Goal: Information Seeking & Learning: Learn about a topic

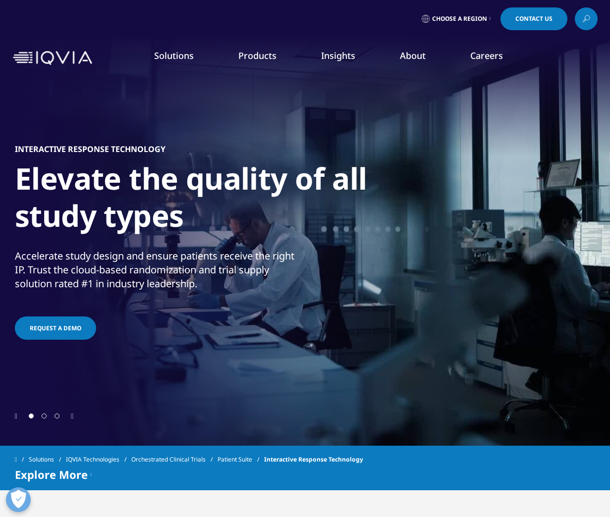
click at [132, 282] on link "Interactive Response Technology (IRT)" at bounding box center [89, 288] width 139 height 22
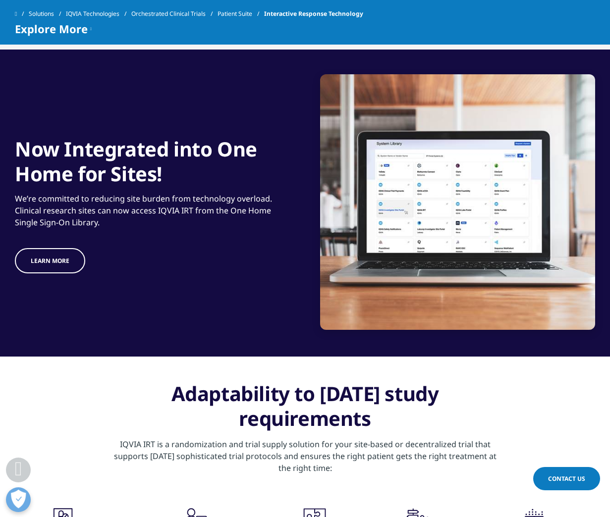
scroll to position [843, 0]
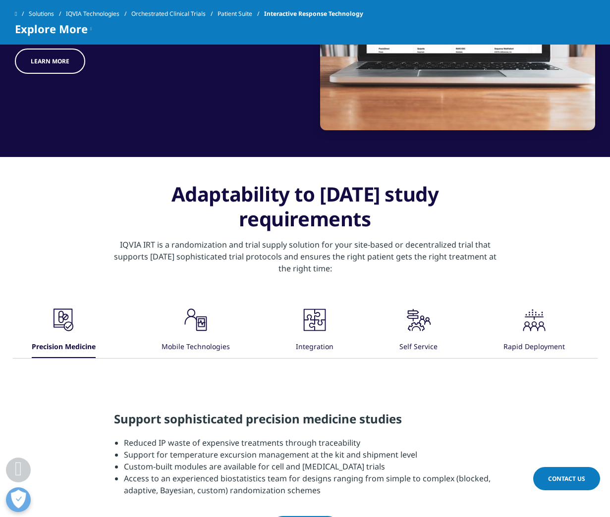
drag, startPoint x: 351, startPoint y: 191, endPoint x: 400, endPoint y: 221, distance: 57.0
click at [400, 221] on h3 "Adaptability to [DATE] study requirements" at bounding box center [305, 210] width 387 height 57
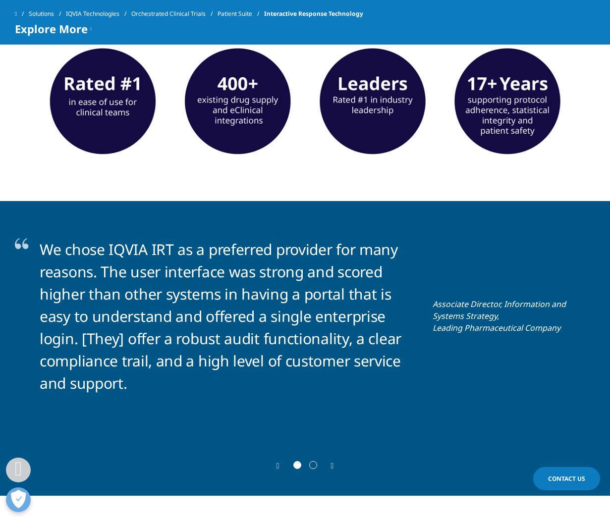
scroll to position [1884, 0]
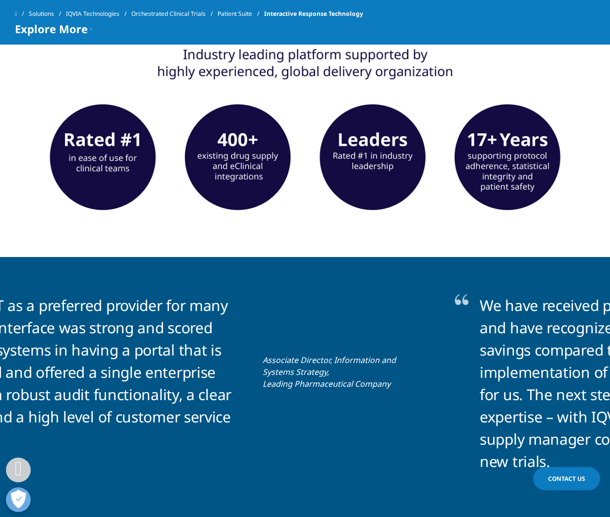
click at [42, 327] on p "We chose IQVIA IRT as a preferred provider for many reasons. The user interface…" at bounding box center [54, 372] width 368 height 156
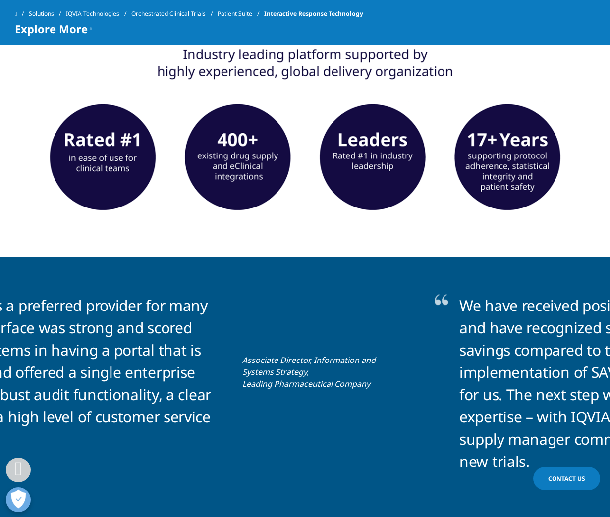
click at [150, 322] on div "We chose IQVIA IRT as a preferred provider for many reasons. The user interface…" at bounding box center [114, 372] width 531 height 156
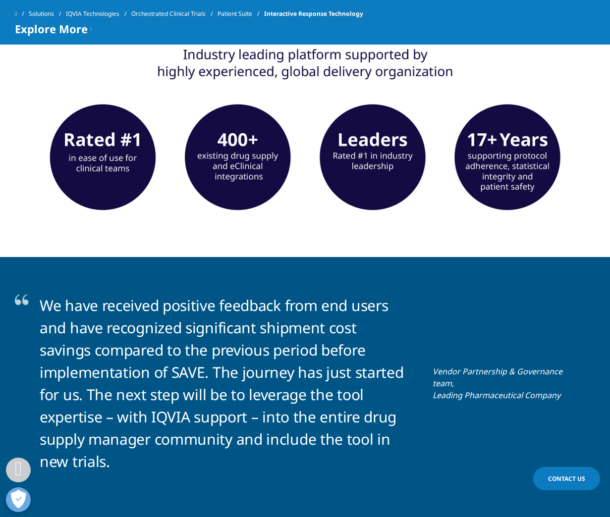
click at [264, 325] on div "We have received positive feedback from end users and have recognized significa…" at bounding box center [305, 383] width 531 height 178
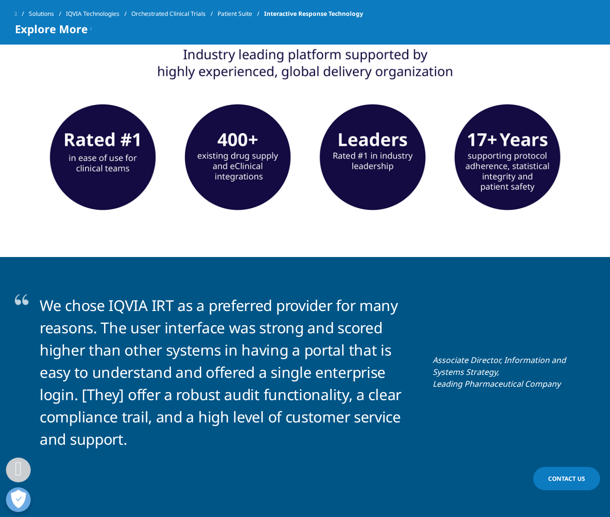
click at [408, 334] on p "We chose IQVIA IRT as a preferred provider for many reasons. The user interface…" at bounding box center [224, 372] width 368 height 156
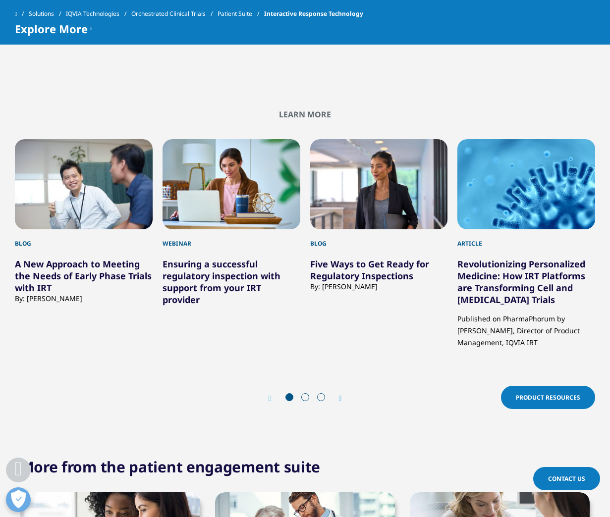
scroll to position [2875, 0]
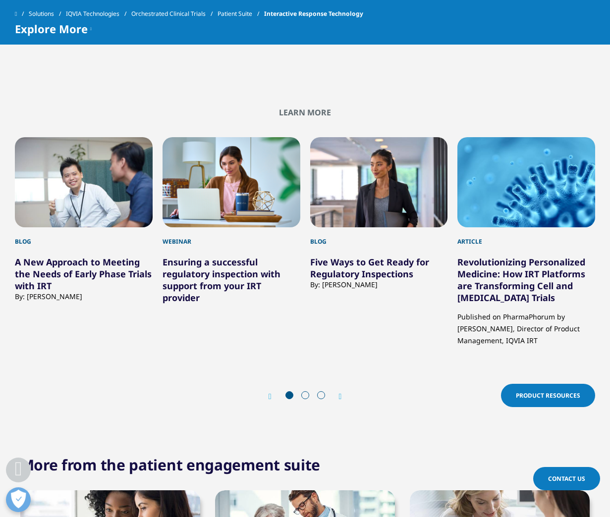
click at [340, 397] on icon "Next slide" at bounding box center [340, 397] width 3 height 8
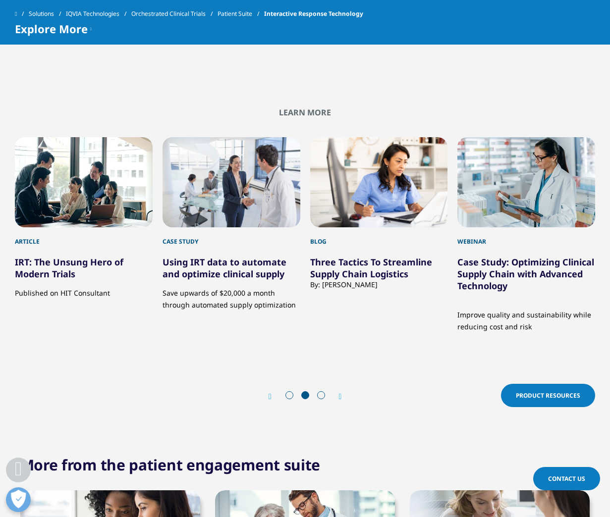
click at [340, 397] on icon "Next slide" at bounding box center [340, 397] width 3 height 8
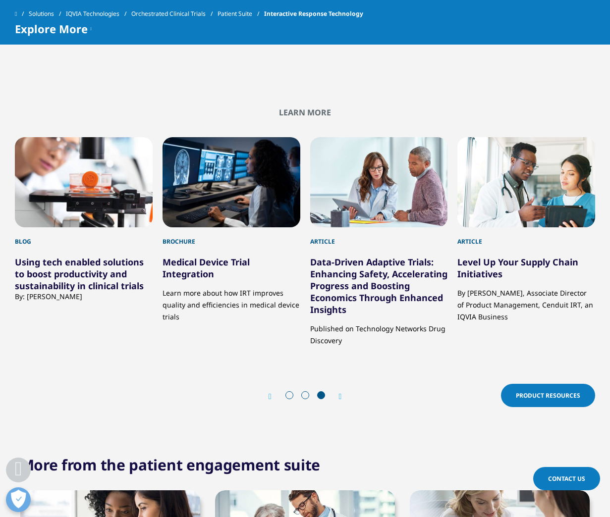
click at [340, 397] on icon "Next slide" at bounding box center [340, 397] width 3 height 8
click at [271, 397] on icon "Previous slide" at bounding box center [270, 397] width 3 height 8
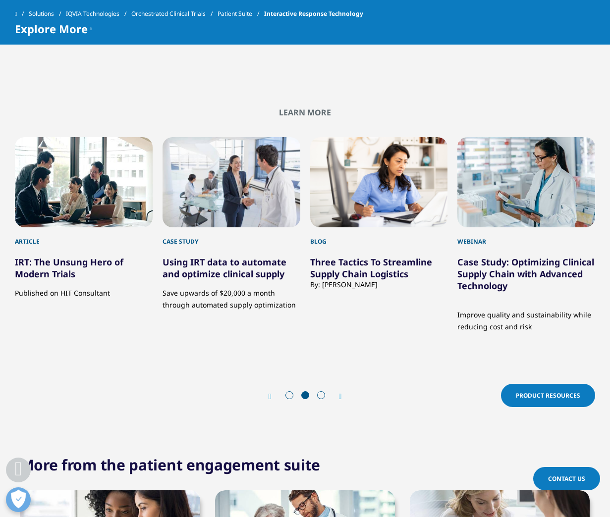
click at [269, 401] on div "Prev" at bounding box center [275, 396] width 13 height 9
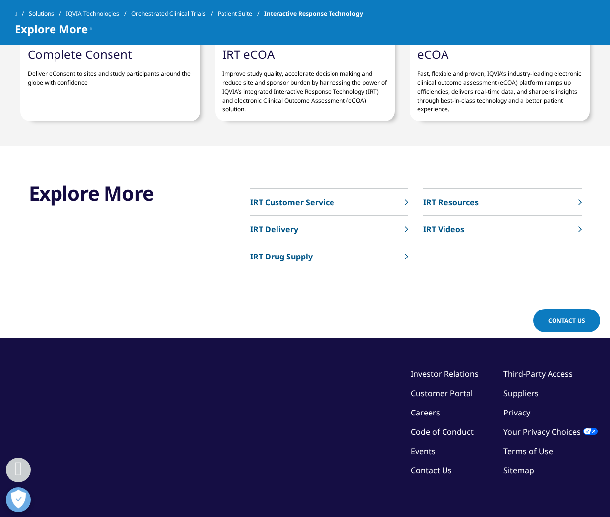
scroll to position [3420, 0]
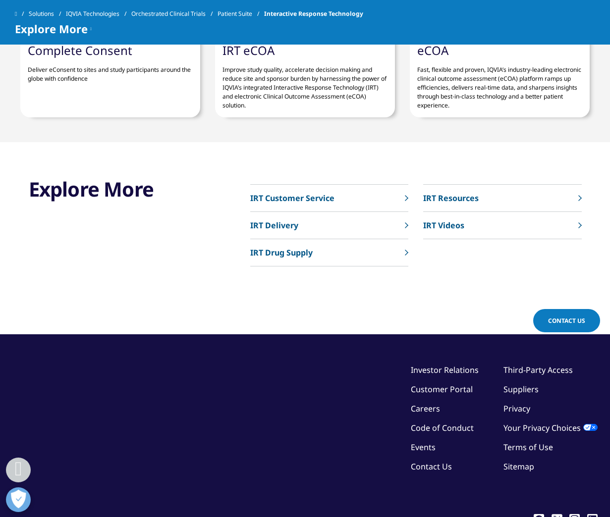
click at [475, 196] on p "IRT Resources" at bounding box center [451, 198] width 56 height 12
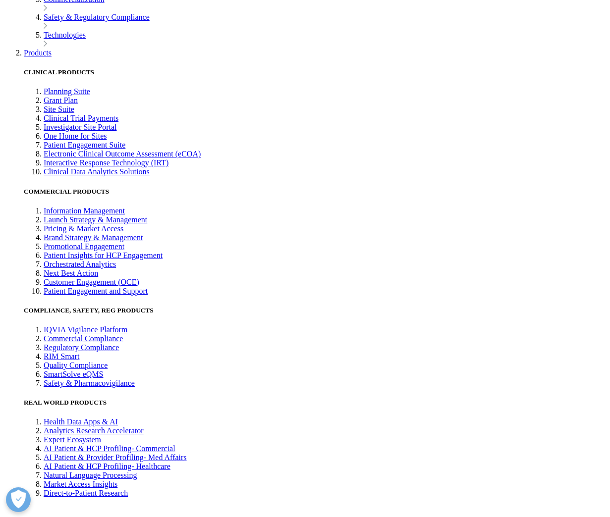
scroll to position [1884, 0]
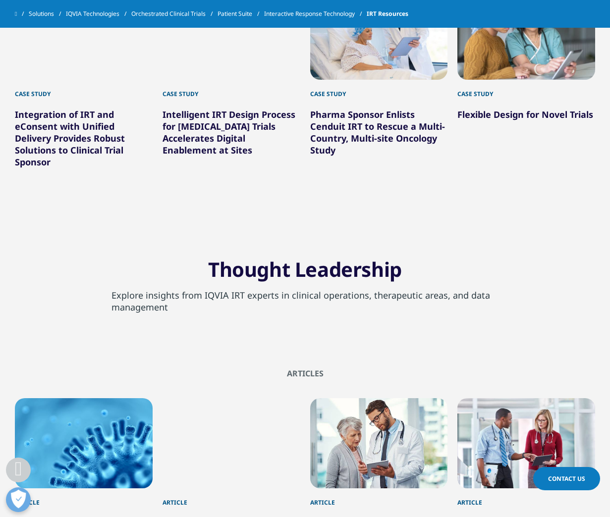
drag, startPoint x: 595, startPoint y: 314, endPoint x: 601, endPoint y: 318, distance: 7.6
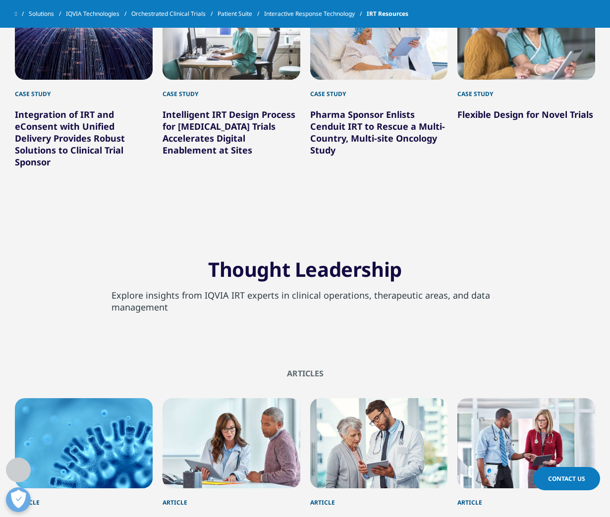
click at [601, 318] on section "Thought Leadership Explore insights from IQVIA IRT experts in clinical operatio…" at bounding box center [305, 288] width 610 height 112
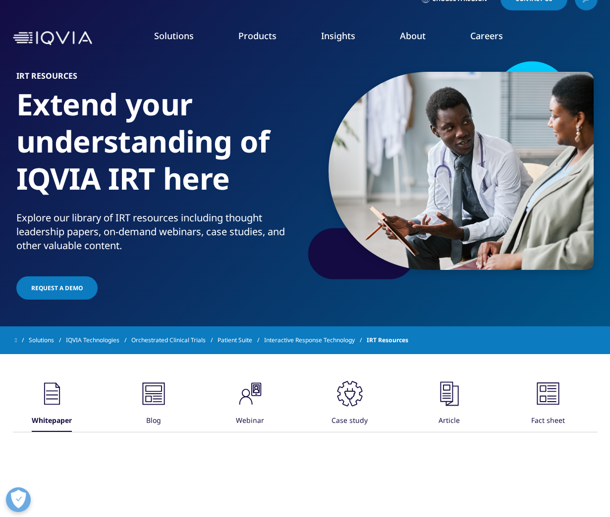
scroll to position [0, 0]
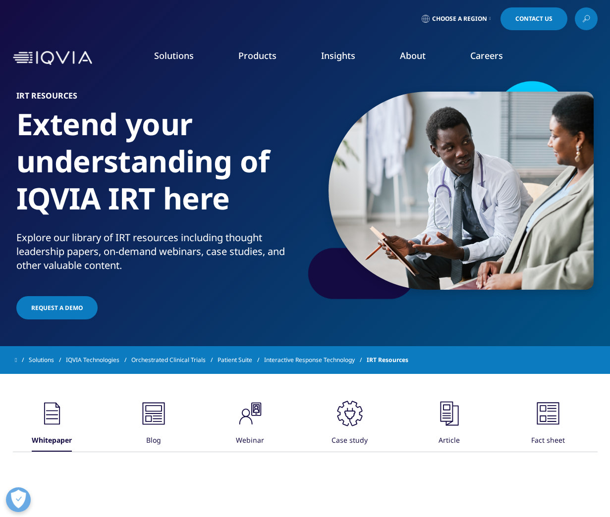
click at [171, 415] on div ".cls-1{fill:#231f20;} Whitepaper .cls-1{fill:#231f20;} Blog .cls-1{fill:#231f20…" at bounding box center [305, 425] width 585 height 53
click at [67, 413] on icon ".cls-1{fill:#231f20;}" at bounding box center [52, 414] width 30 height 30
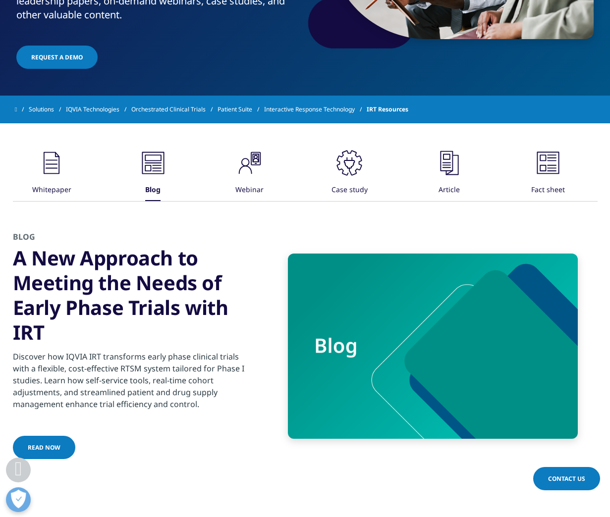
scroll to position [297, 0]
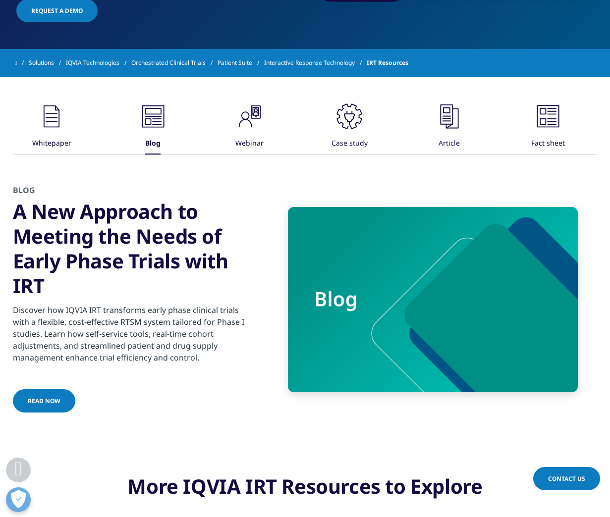
click at [260, 145] on div "Webinar" at bounding box center [249, 143] width 28 height 21
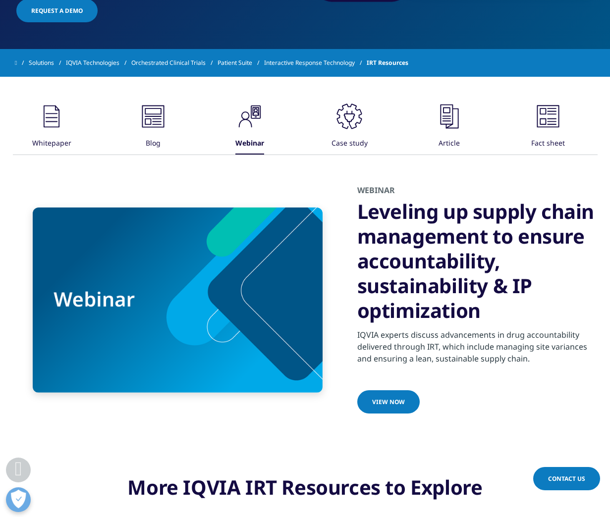
click at [66, 125] on icon ".cls-1{fill:#231f20;}" at bounding box center [52, 117] width 30 height 30
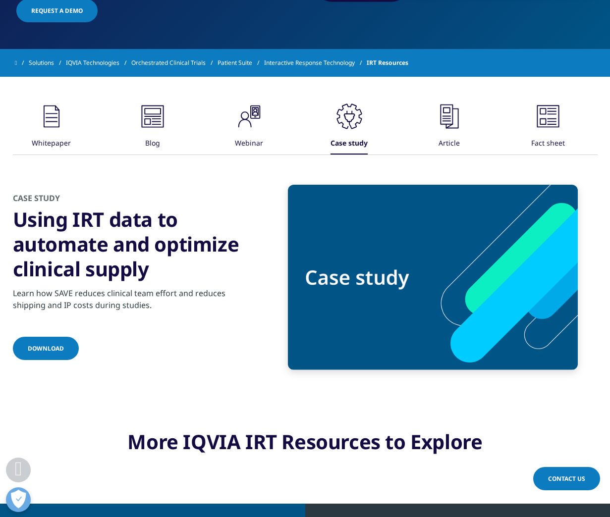
click at [66, 130] on icon ".cls-1{fill:#231f20;}" at bounding box center [52, 117] width 30 height 30
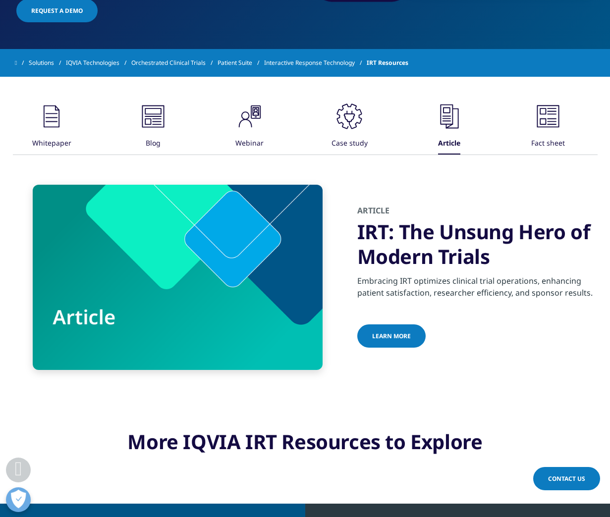
click at [59, 127] on icon at bounding box center [52, 117] width 16 height 22
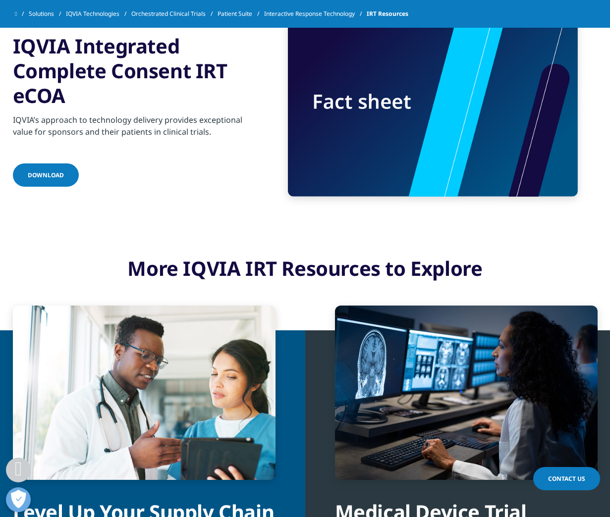
scroll to position [446, 0]
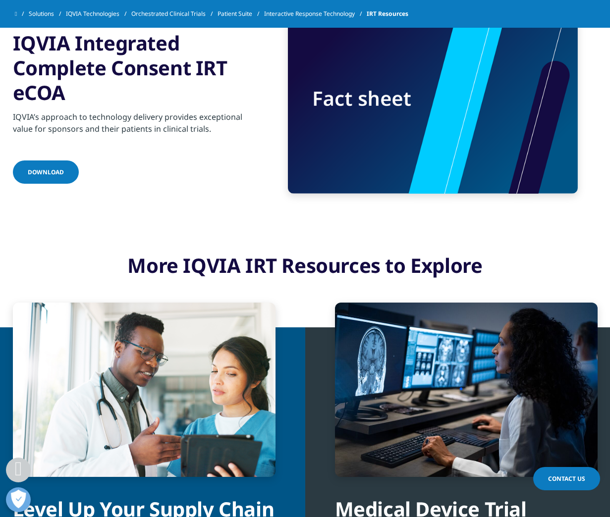
drag, startPoint x: 95, startPoint y: 67, endPoint x: 169, endPoint y: 97, distance: 79.4
click at [169, 97] on h3 "IQVIA Integrated Complete Consent IRT eCOA" at bounding box center [133, 68] width 240 height 74
drag, startPoint x: 169, startPoint y: 97, endPoint x: 165, endPoint y: 127, distance: 30.4
click at [165, 127] on p "IQVIA’s approach to technology delivery provides exceptional value for sponsors…" at bounding box center [133, 126] width 240 height 30
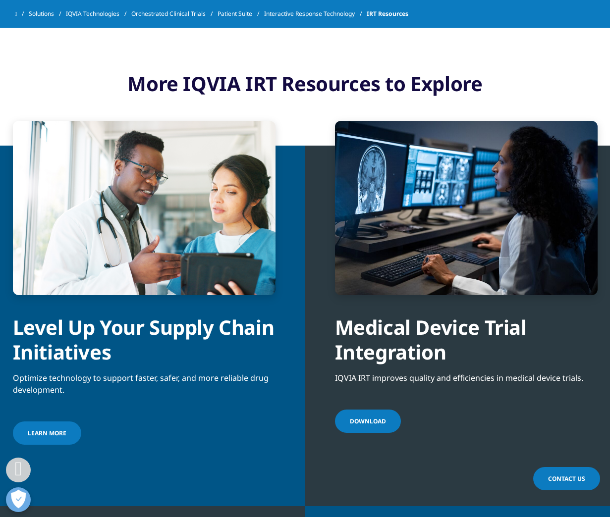
scroll to position [644, 0]
